Goal: Information Seeking & Learning: Learn about a topic

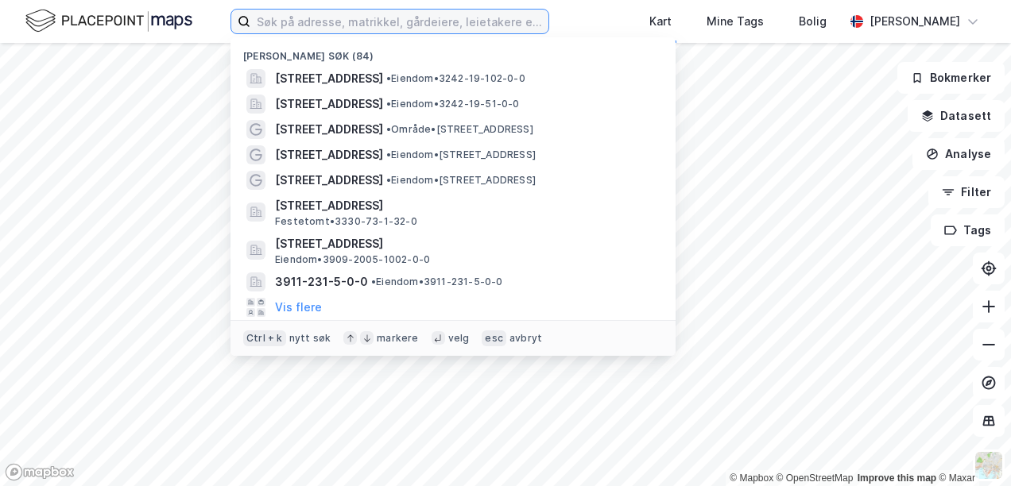
click at [308, 28] on input at bounding box center [399, 22] width 298 height 24
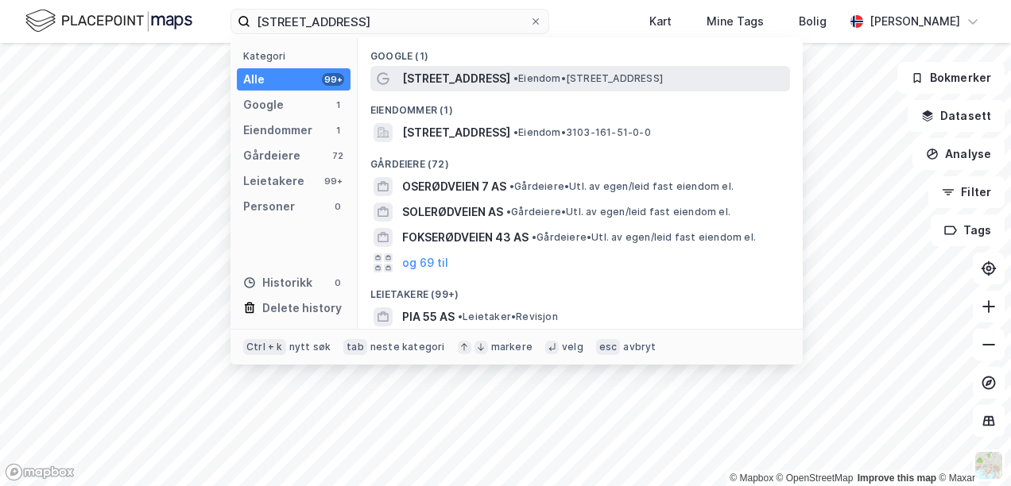
click at [540, 79] on span "• Eiendom • [STREET_ADDRESS]" at bounding box center [587, 78] width 149 height 13
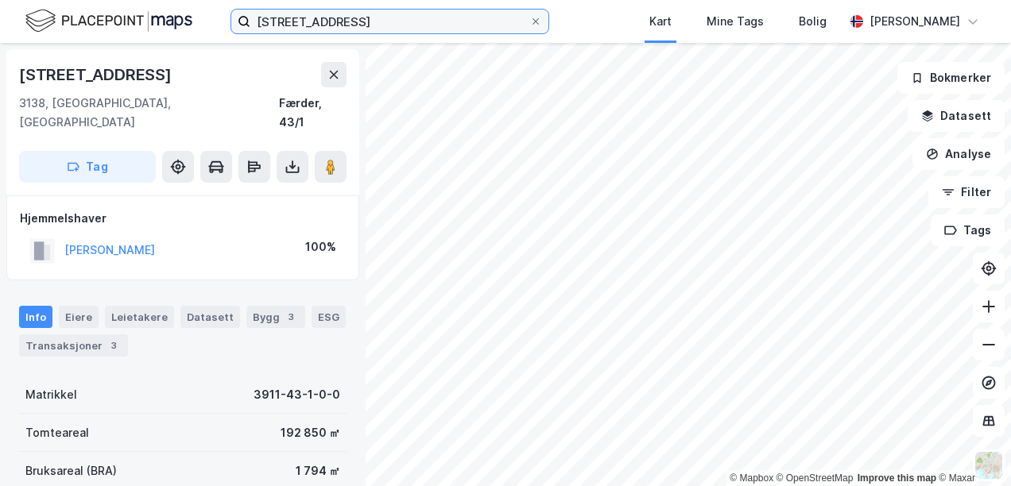
click at [373, 16] on input "[STREET_ADDRESS]" at bounding box center [389, 22] width 279 height 24
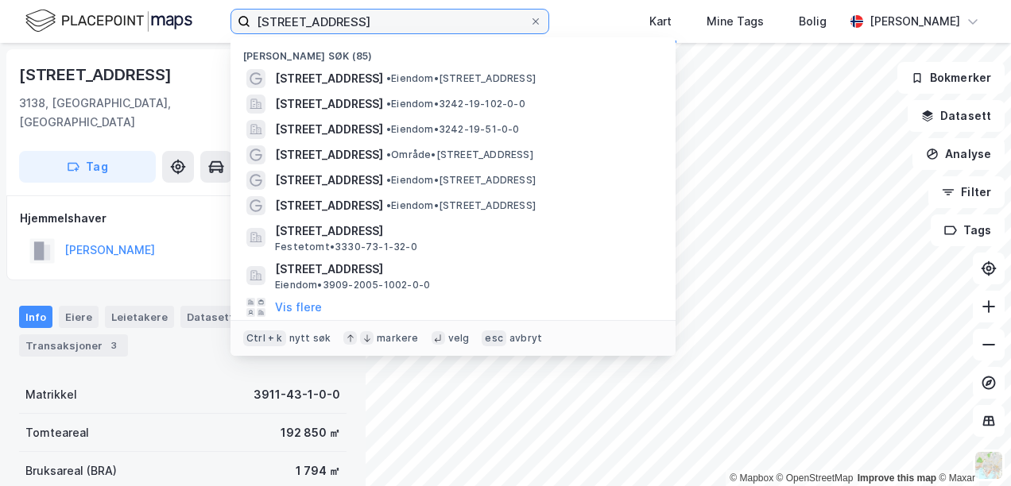
type input "[STREET_ADDRESS]"
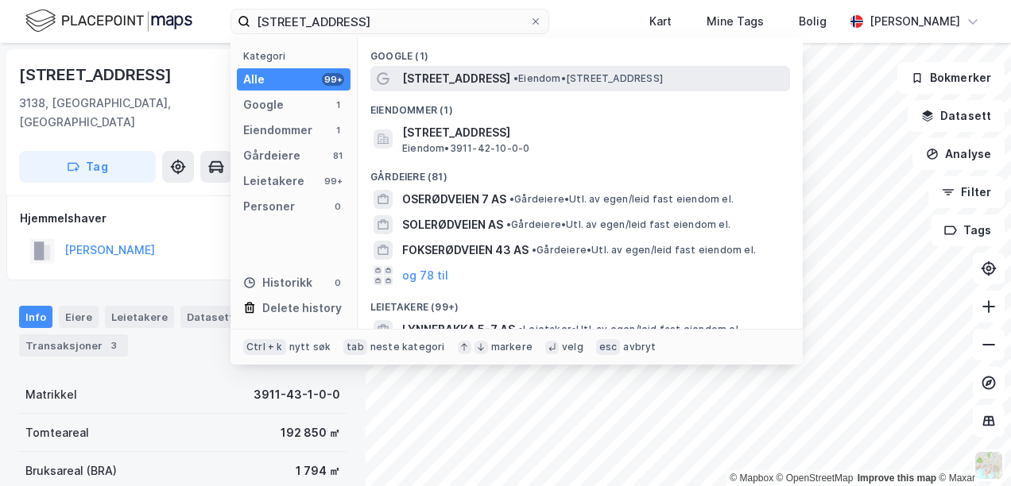
click at [450, 78] on span "[STREET_ADDRESS]" at bounding box center [456, 78] width 108 height 19
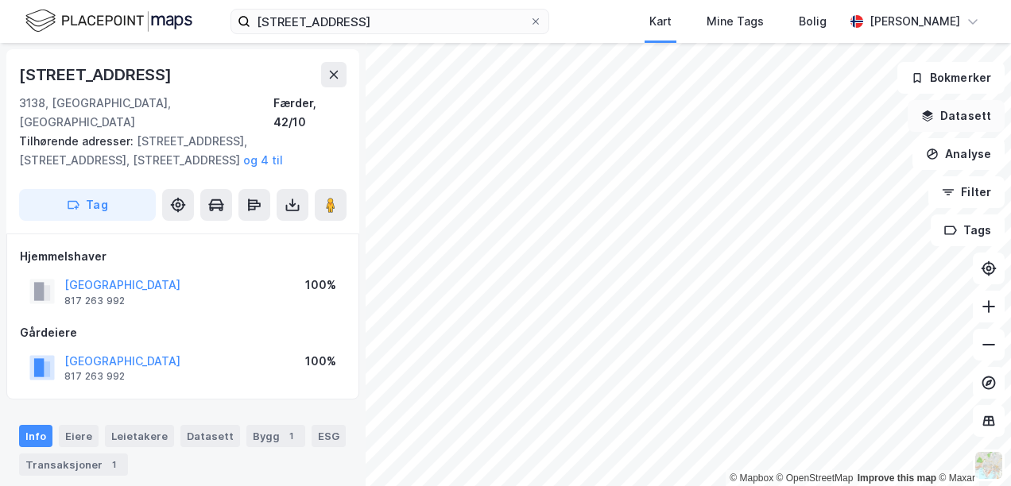
click at [976, 125] on button "Datasett" at bounding box center [955, 116] width 97 height 32
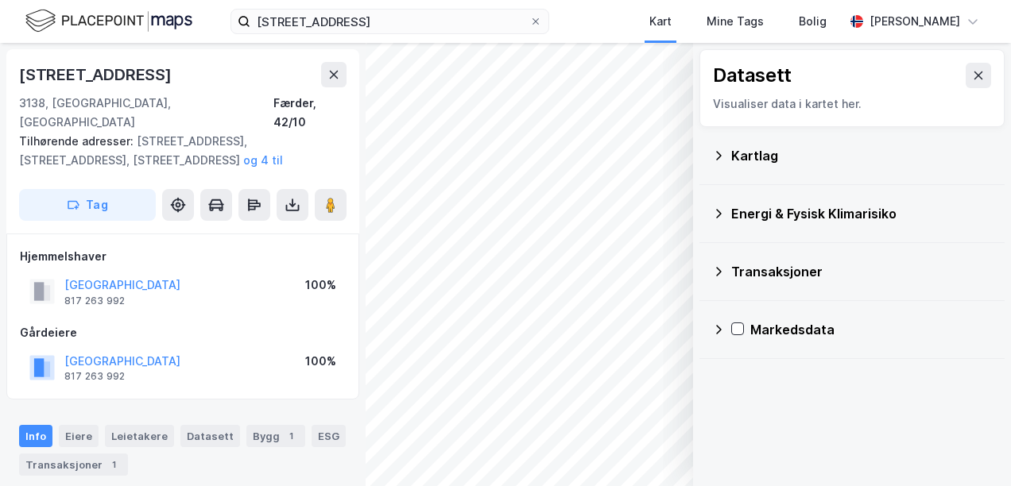
click at [733, 170] on div "Kartlag" at bounding box center [852, 156] width 280 height 38
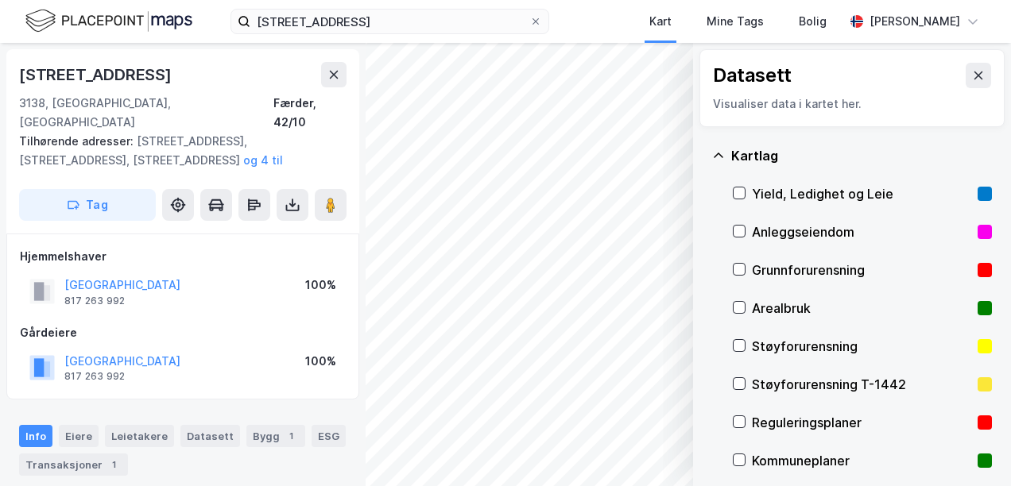
click at [740, 308] on icon at bounding box center [739, 308] width 9 height 6
click at [733, 416] on icon at bounding box center [738, 421] width 11 height 11
click at [965, 86] on button at bounding box center [977, 75] width 25 height 25
